Goal: Find contact information: Find contact information

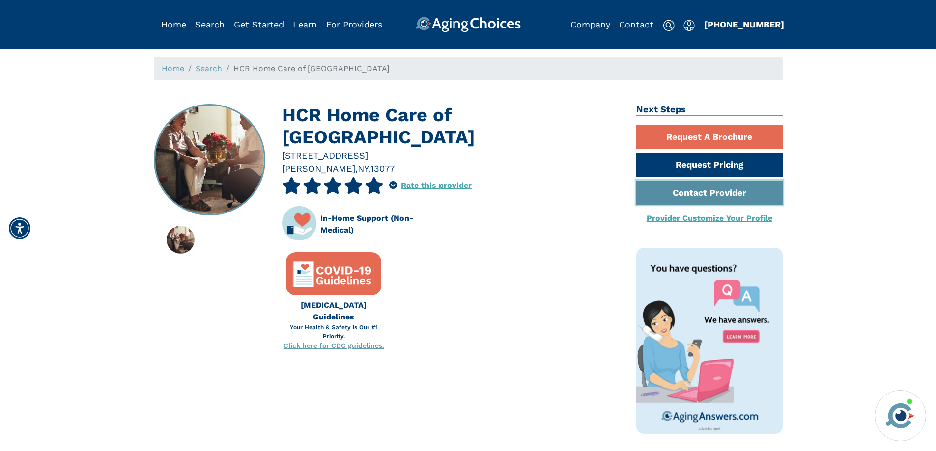
click at [715, 193] on link "Contact Provider" at bounding box center [709, 193] width 146 height 24
click at [349, 71] on span "HCR Home Care of [GEOGRAPHIC_DATA]" at bounding box center [311, 68] width 156 height 9
